Goal: Navigation & Orientation: Find specific page/section

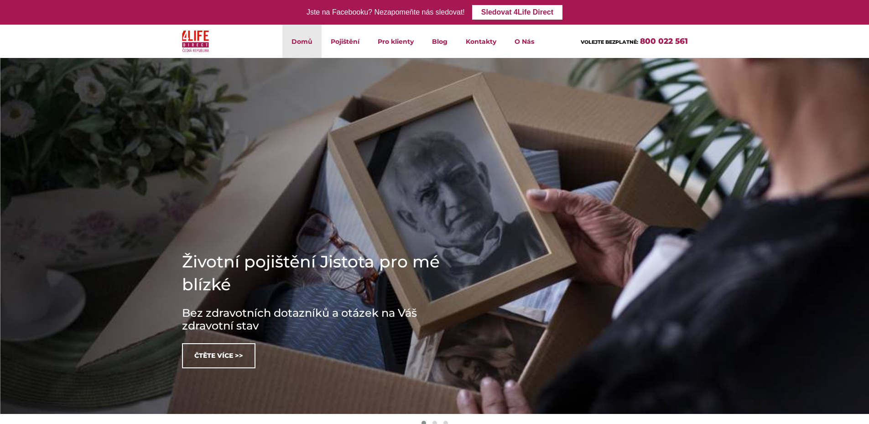
click at [297, 41] on link "Domů" at bounding box center [301, 41] width 39 height 33
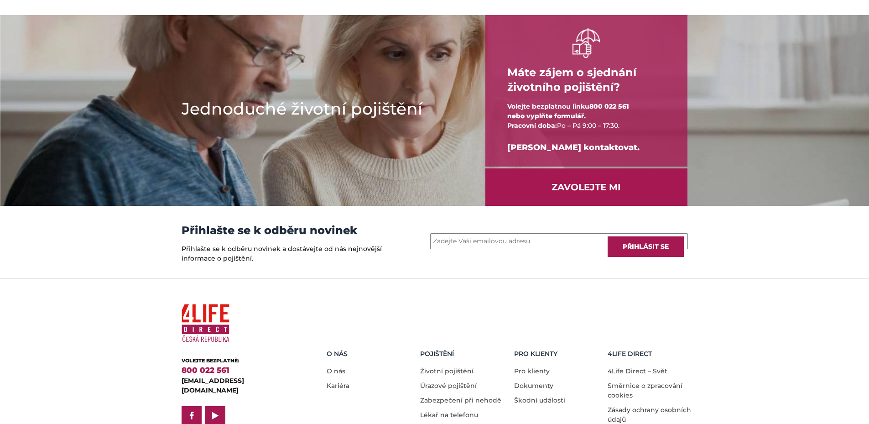
scroll to position [1189, 0]
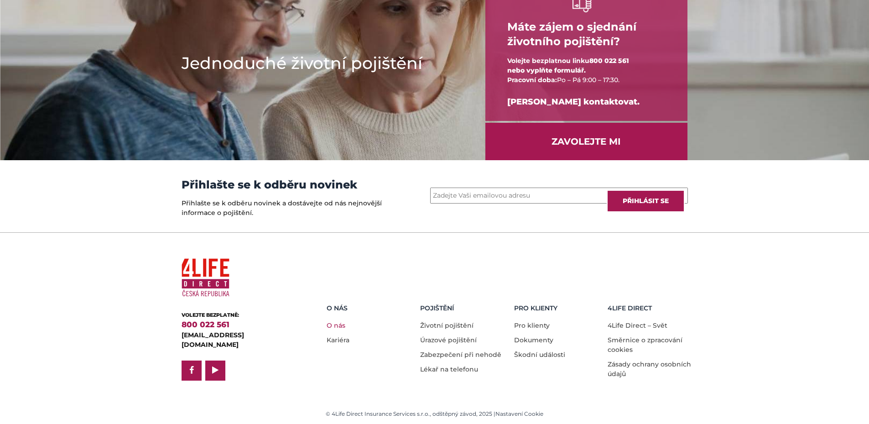
click at [336, 321] on link "O nás" at bounding box center [335, 325] width 19 height 8
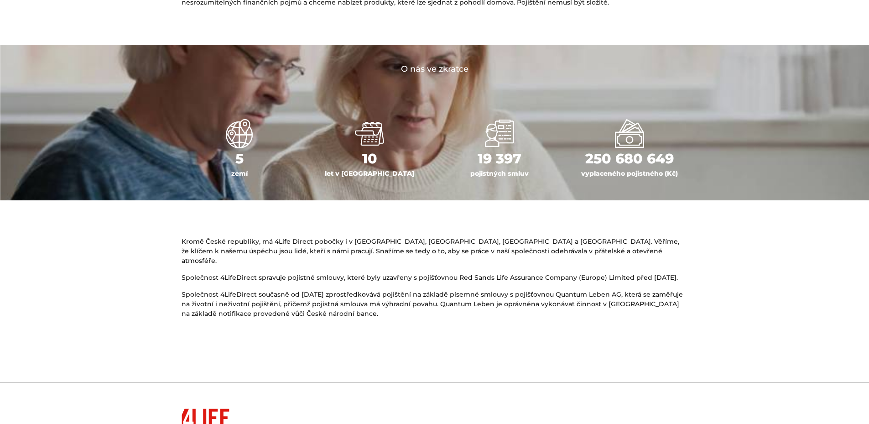
scroll to position [497, 0]
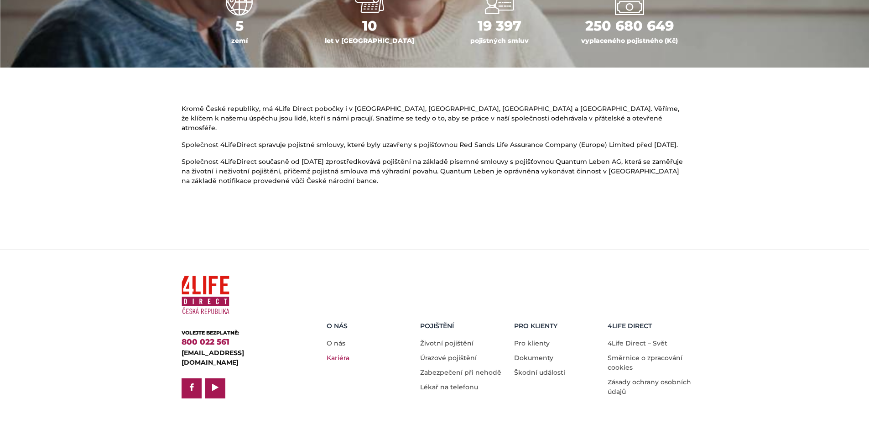
click at [337, 353] on link "Kariéra" at bounding box center [337, 357] width 23 height 8
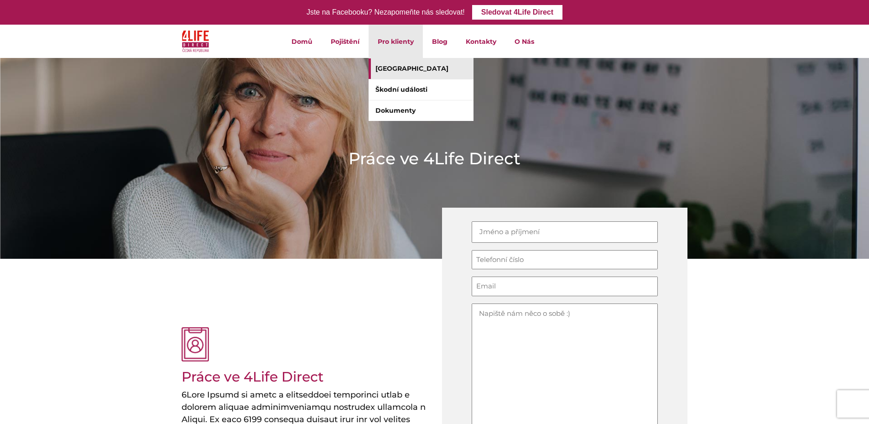
click at [404, 72] on link "[GEOGRAPHIC_DATA]" at bounding box center [420, 68] width 105 height 21
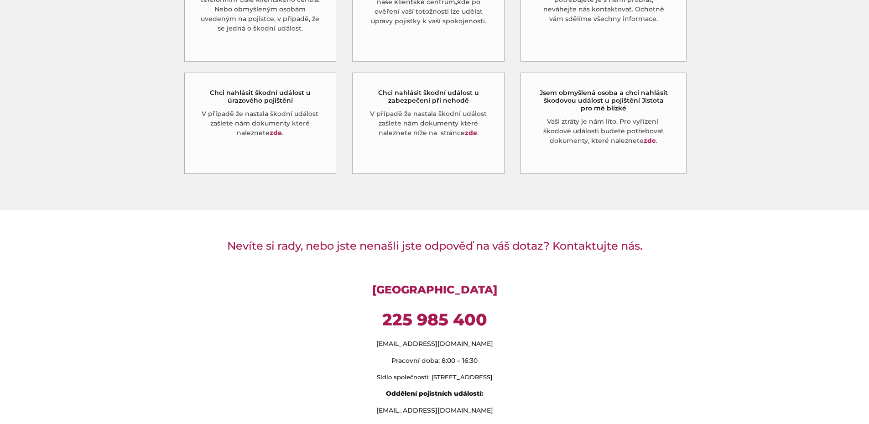
scroll to position [638, 0]
